Goal: Task Accomplishment & Management: Manage account settings

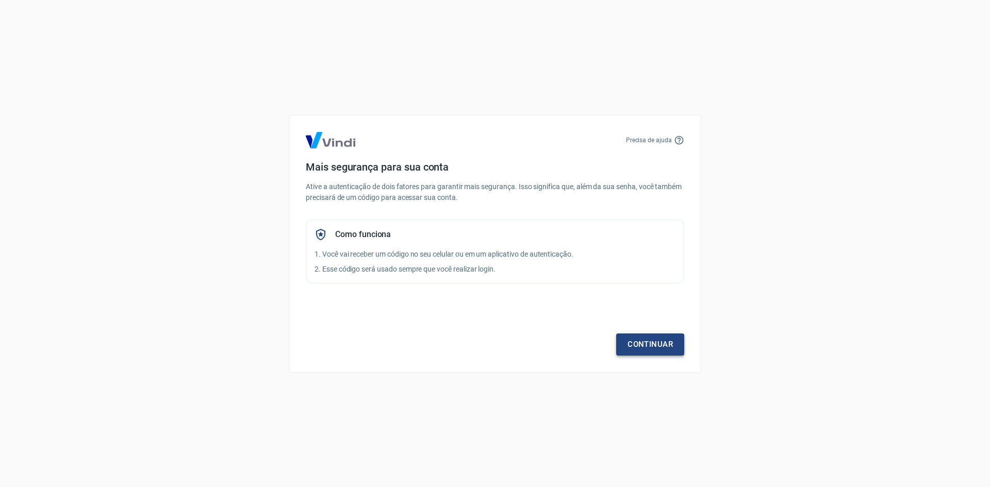
click at [643, 347] on link "Continuar" at bounding box center [650, 344] width 68 height 22
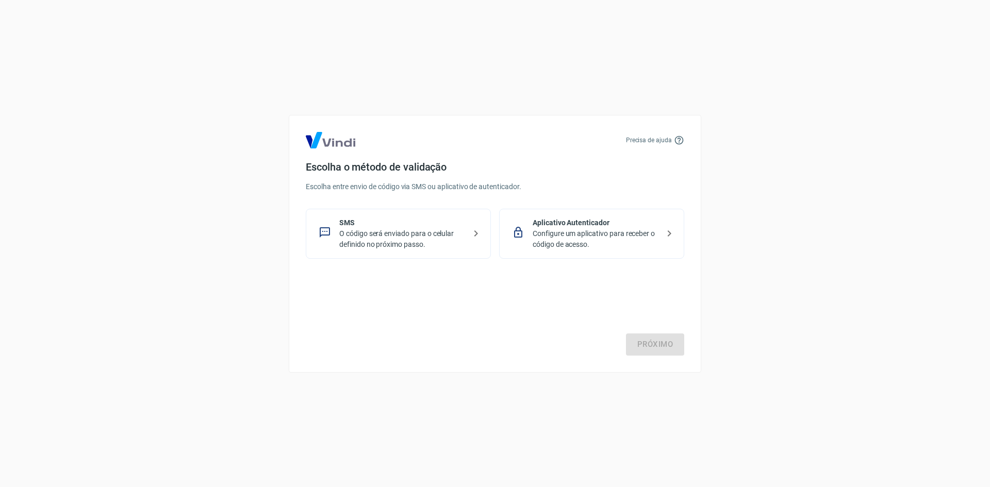
click at [401, 230] on p "O código será enviado para o celular definido no próximo passo." at bounding box center [402, 239] width 126 height 22
click at [659, 344] on link "Próximo" at bounding box center [655, 344] width 58 height 22
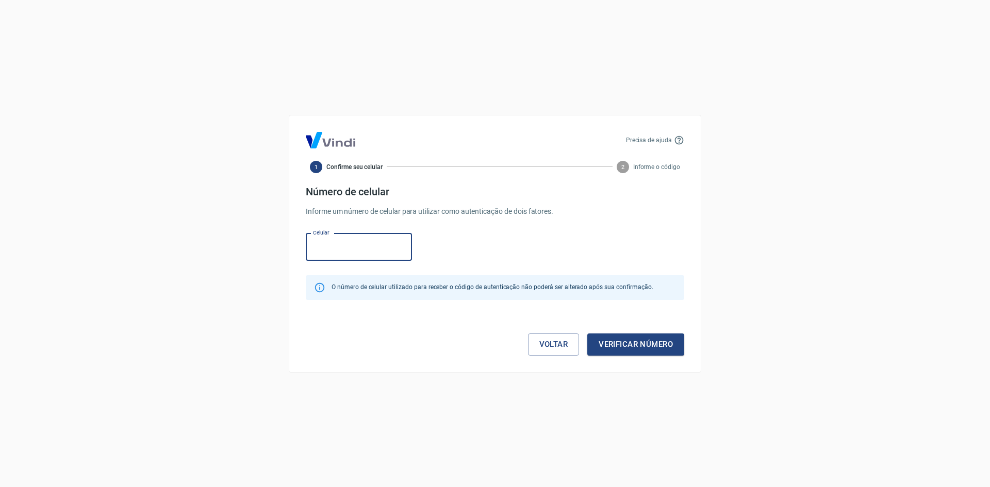
click at [351, 254] on input "Celular" at bounding box center [359, 246] width 106 height 27
type input "(35) 99852-5274"
click at [642, 343] on button "Verificar número" at bounding box center [635, 344] width 97 height 22
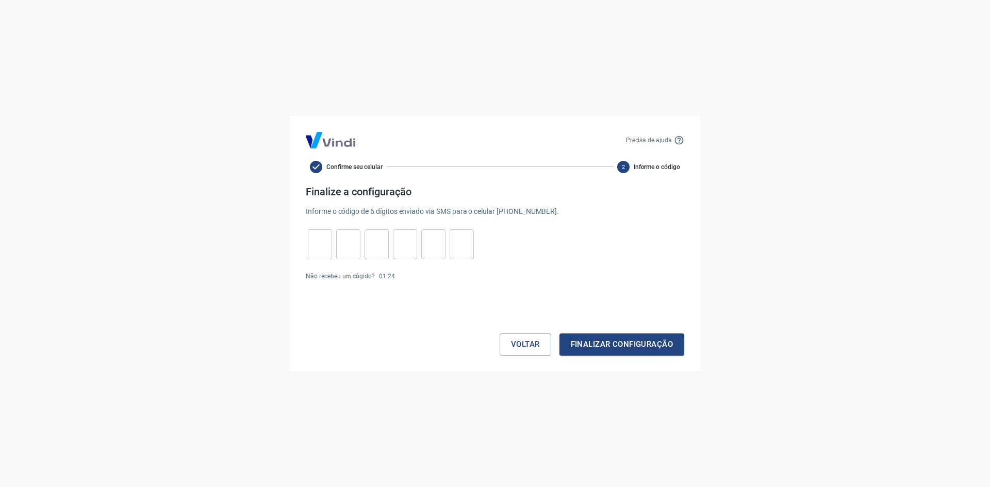
click at [311, 247] on input "tel" at bounding box center [320, 244] width 24 height 22
type input "3"
type input "9"
type input "6"
type input "8"
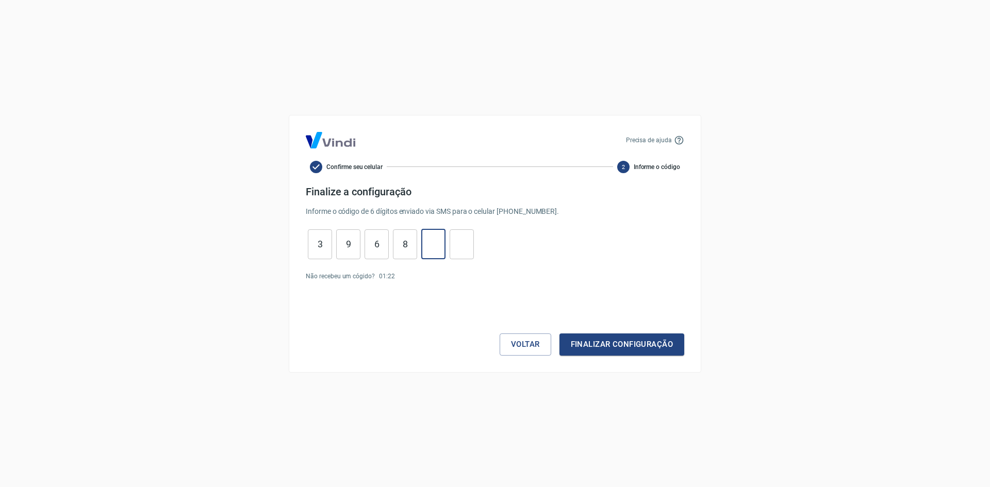
type input "5"
type input "3"
click at [612, 342] on button "Finalizar configuração" at bounding box center [621, 344] width 125 height 22
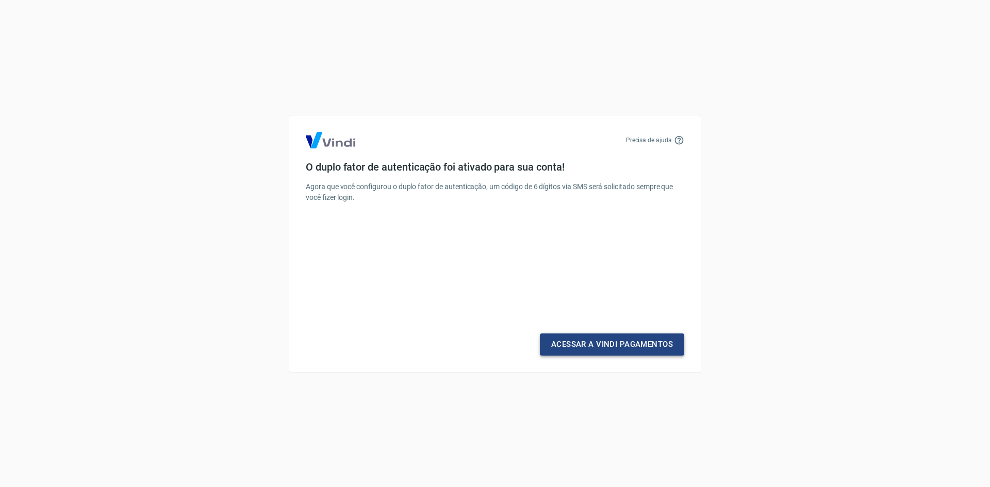
click at [600, 343] on link "Acessar a Vindi Pagamentos" at bounding box center [612, 344] width 144 height 22
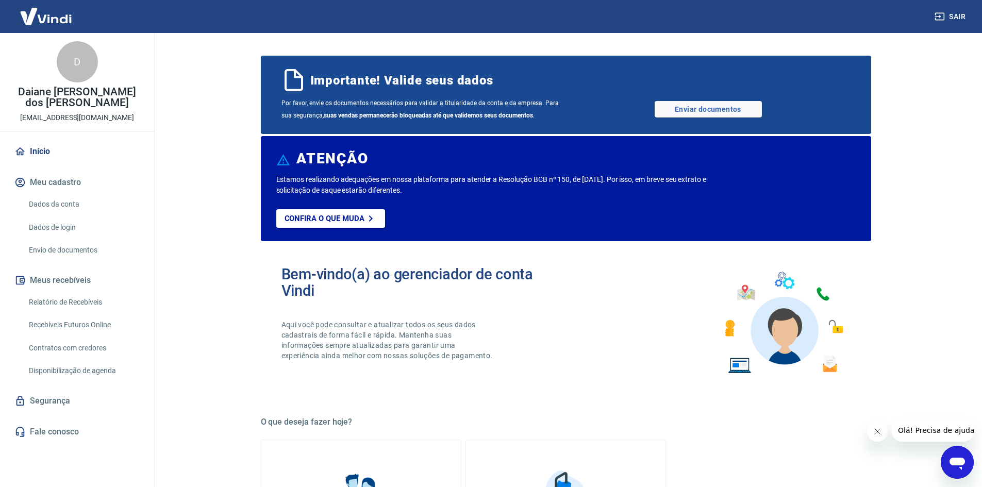
click at [50, 181] on button "Meu cadastro" at bounding box center [76, 182] width 129 height 23
click at [70, 205] on link "Dados da conta" at bounding box center [83, 204] width 117 height 21
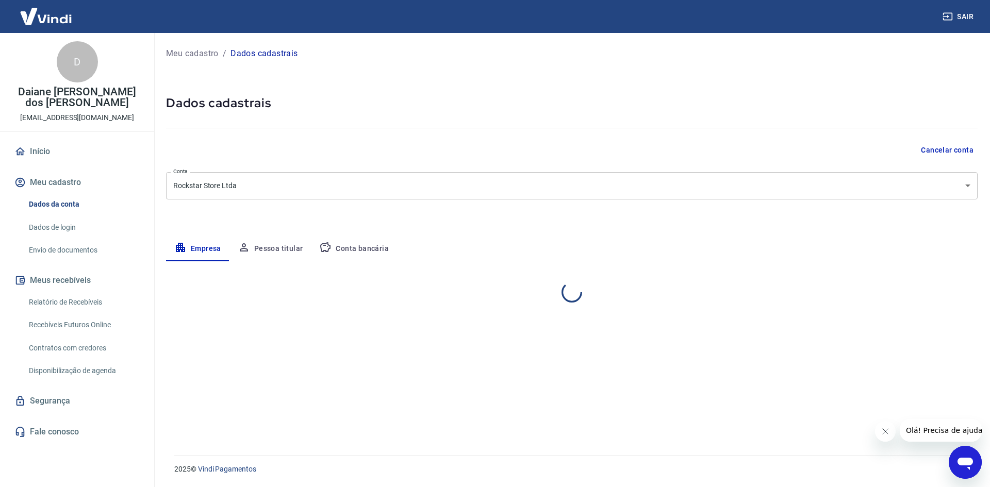
select select "MG"
select select "business"
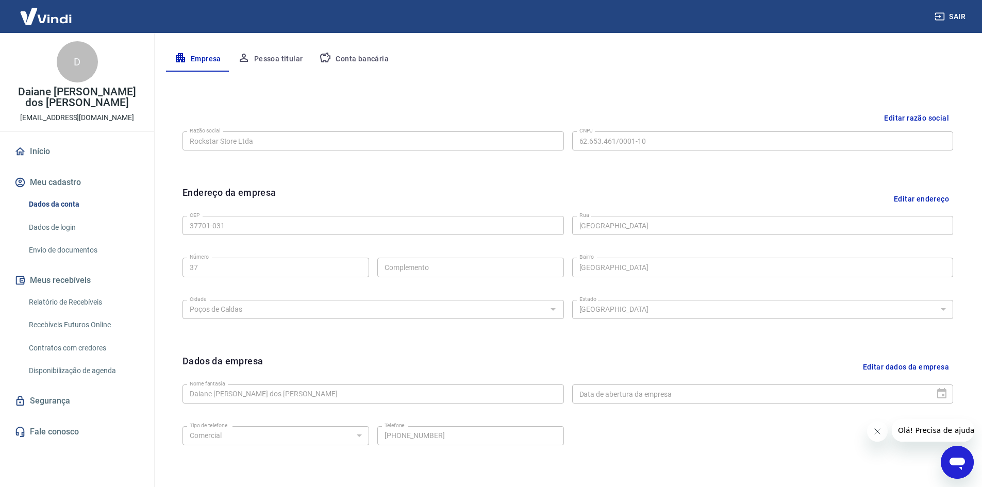
scroll to position [256, 0]
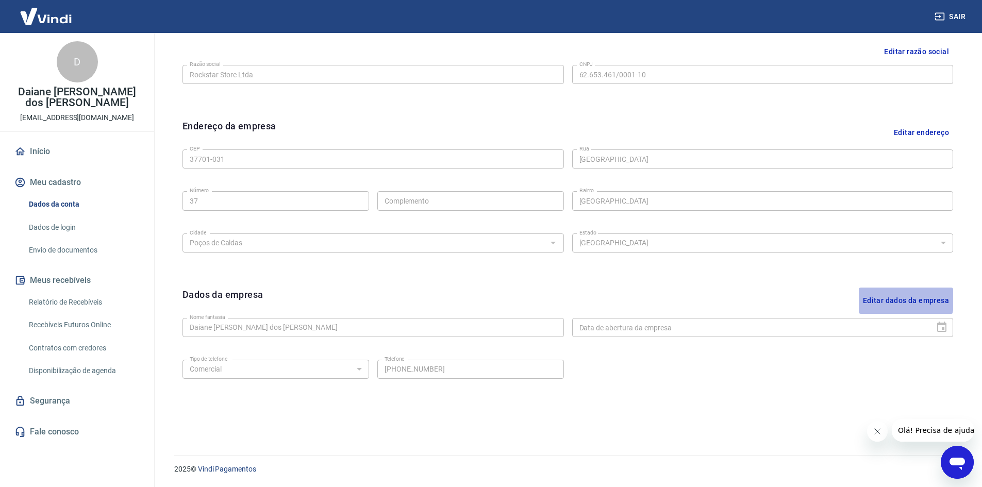
click at [899, 300] on button "Editar dados da empresa" at bounding box center [906, 301] width 94 height 26
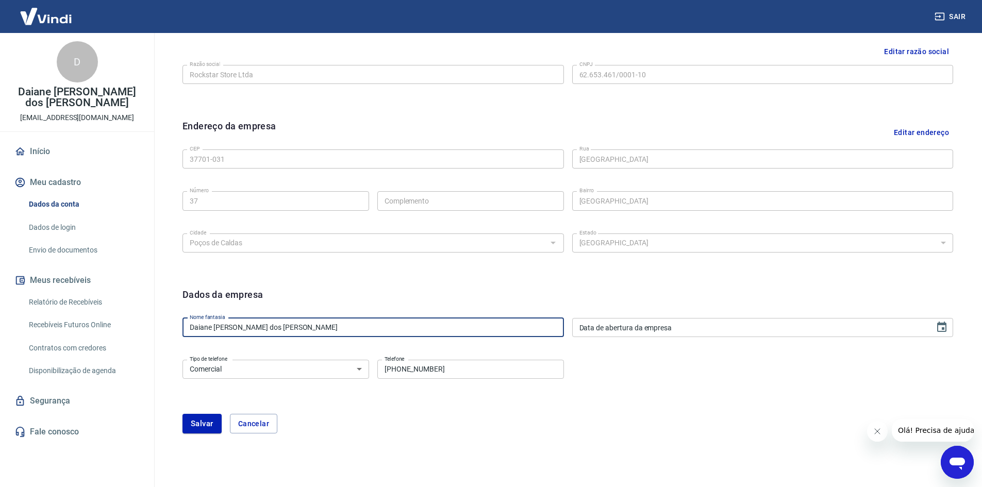
drag, startPoint x: 326, startPoint y: 330, endPoint x: 88, endPoint y: 335, distance: 238.2
type input "Rockstar Store"
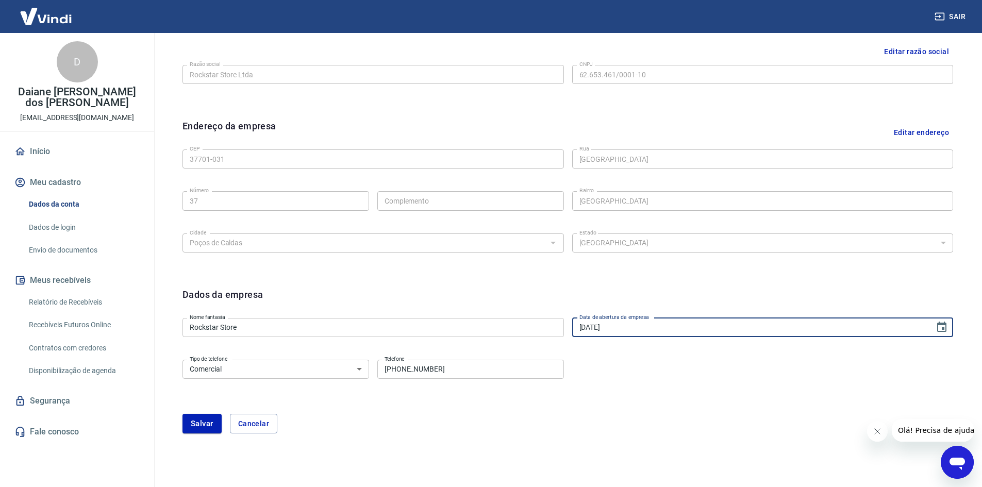
type input "10/09/2025"
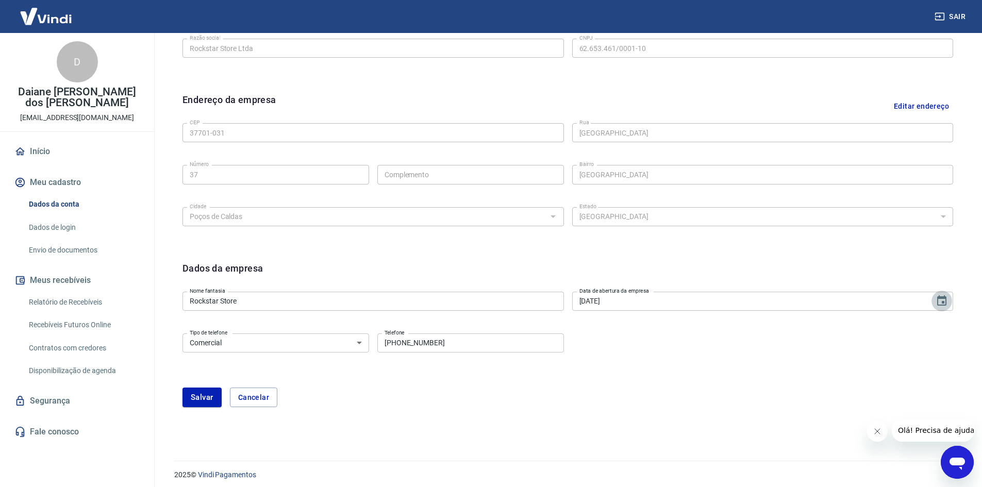
scroll to position [288, 0]
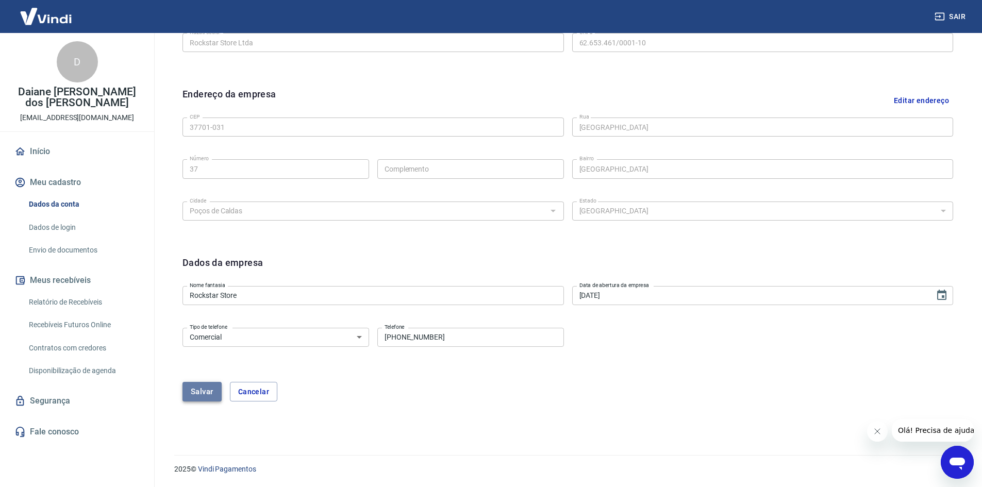
click at [201, 392] on button "Salvar" at bounding box center [201, 392] width 39 height 20
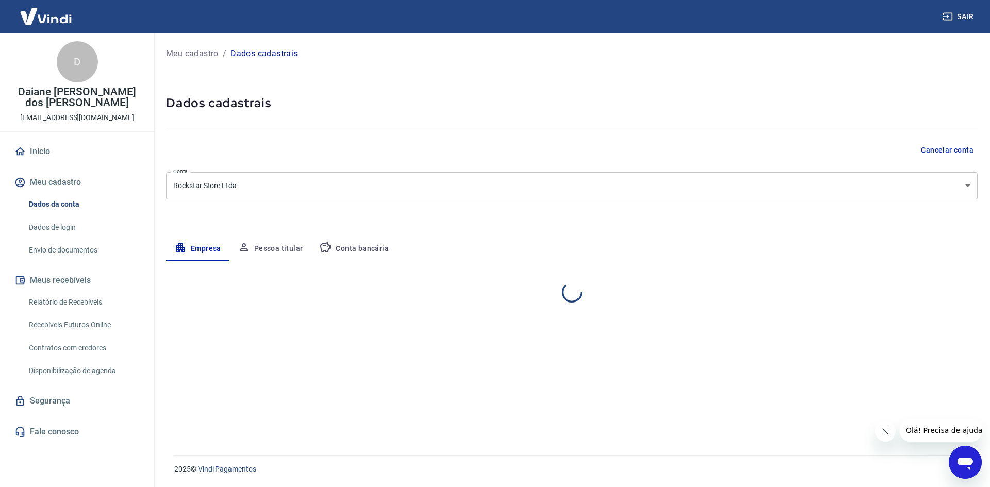
select select "MG"
select select "business"
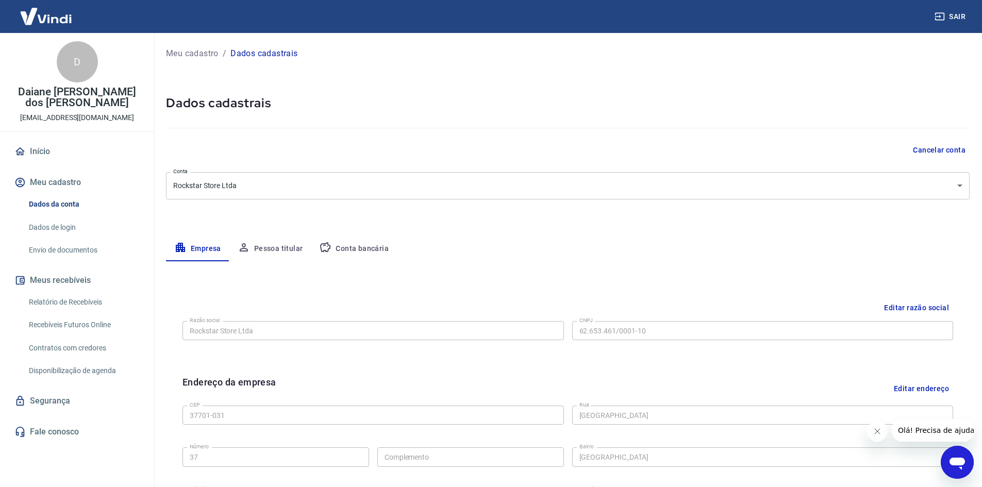
click at [282, 247] on button "Pessoa titular" at bounding box center [270, 249] width 82 height 25
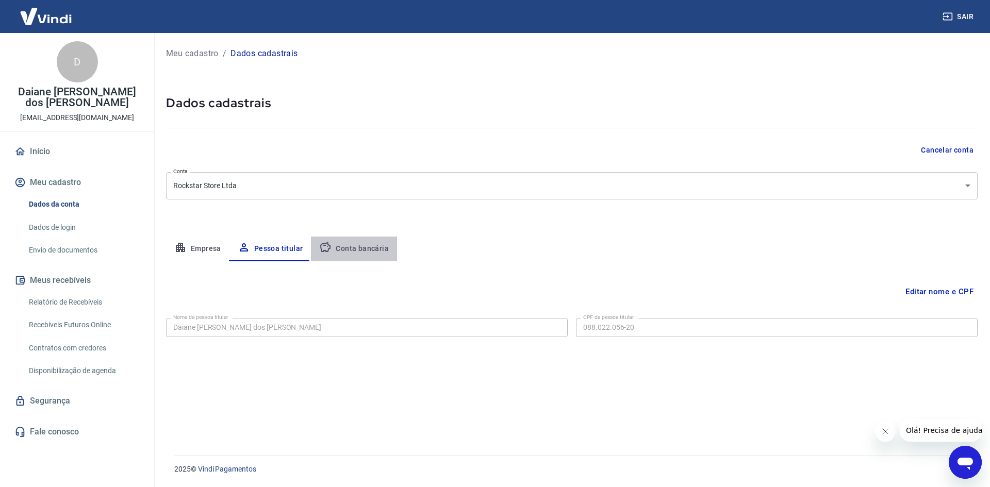
click at [364, 248] on button "Conta bancária" at bounding box center [354, 249] width 86 height 25
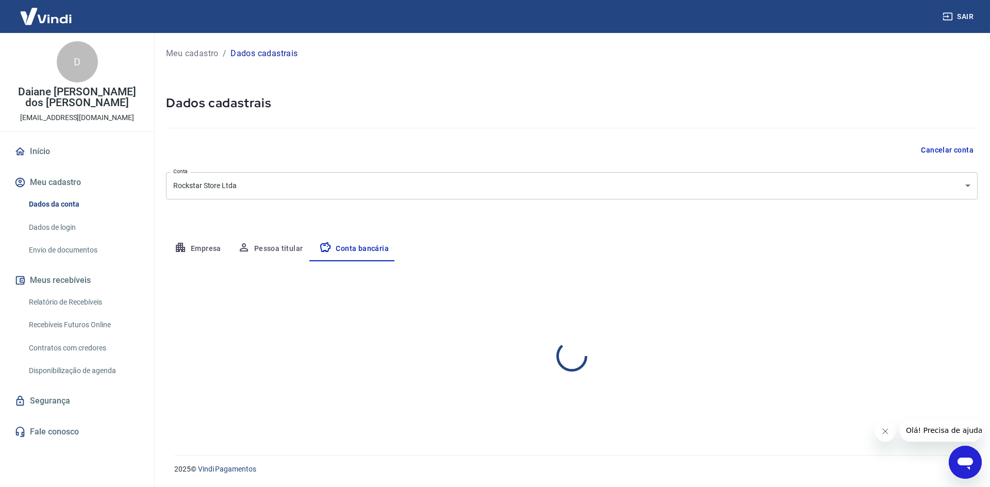
select select "1"
click at [53, 224] on link "Dados de login" at bounding box center [83, 227] width 117 height 21
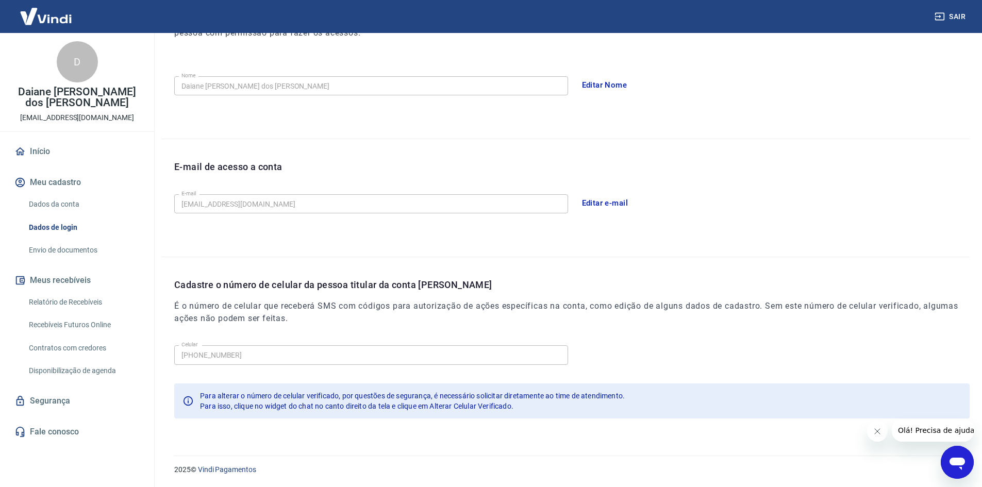
scroll to position [173, 0]
click at [61, 248] on link "Envio de documentos" at bounding box center [83, 250] width 117 height 21
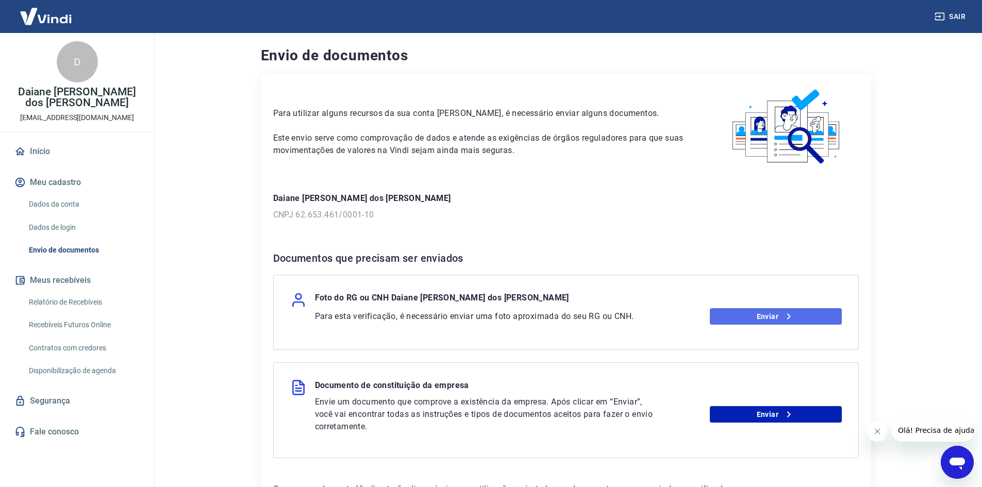
click at [775, 315] on link "Enviar" at bounding box center [776, 316] width 132 height 16
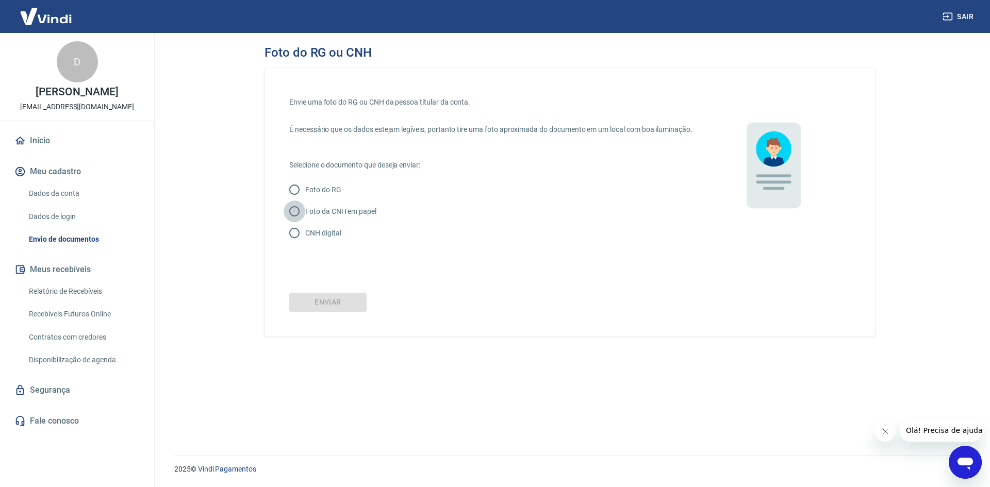
click at [296, 222] on input "Foto da CNH em papel" at bounding box center [294, 211] width 22 height 22
radio input "true"
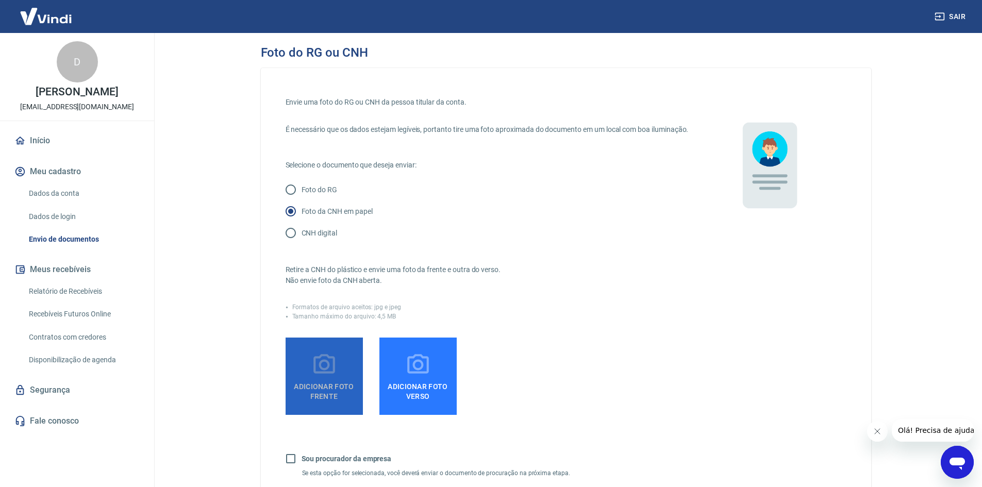
click at [319, 378] on icon at bounding box center [324, 365] width 26 height 26
click at [0, 0] on input "Adicionar foto frente" at bounding box center [0, 0] width 0 height 0
